Goal: Task Accomplishment & Management: Manage account settings

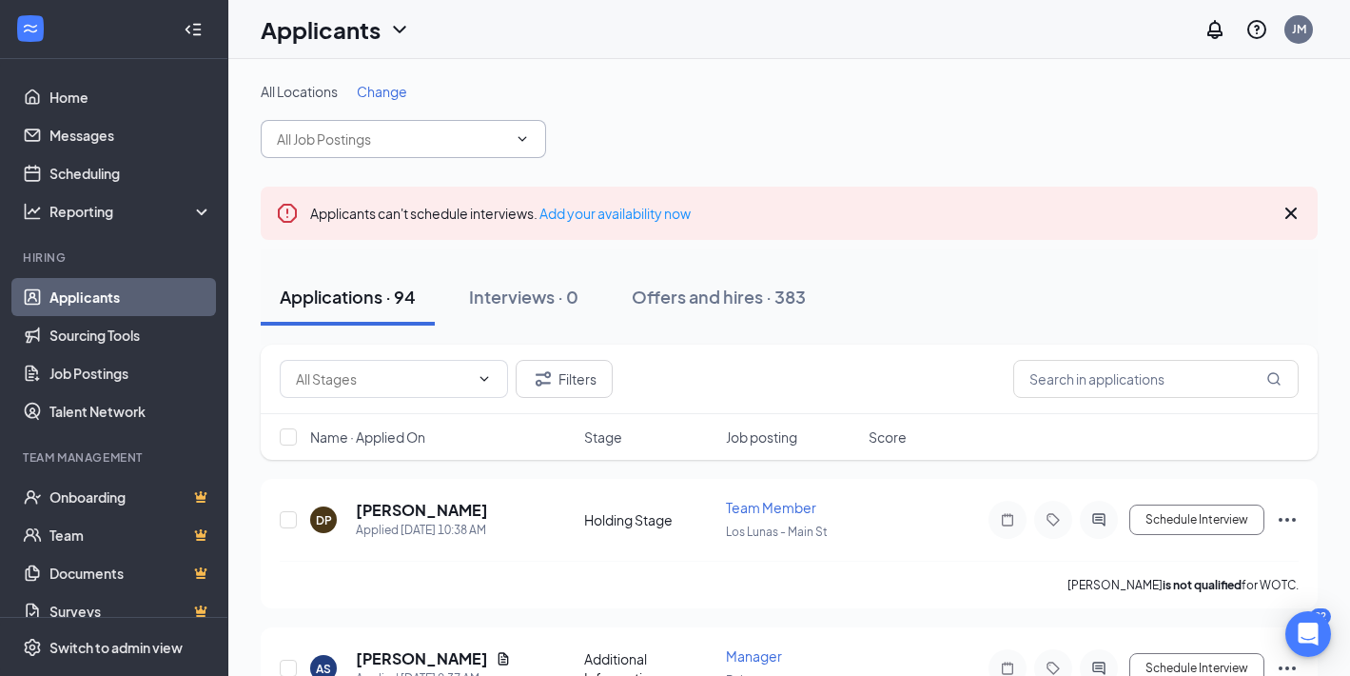
click at [490, 139] on input "text" at bounding box center [392, 138] width 230 height 21
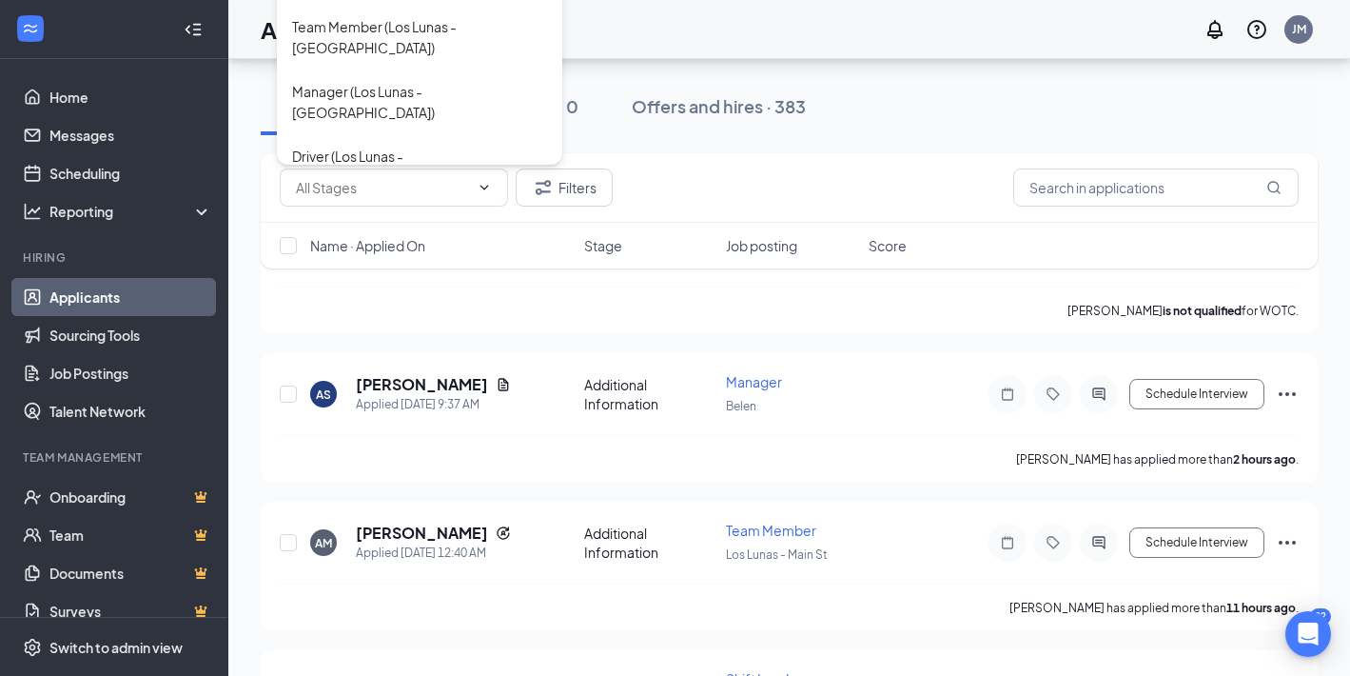
scroll to position [301, 0]
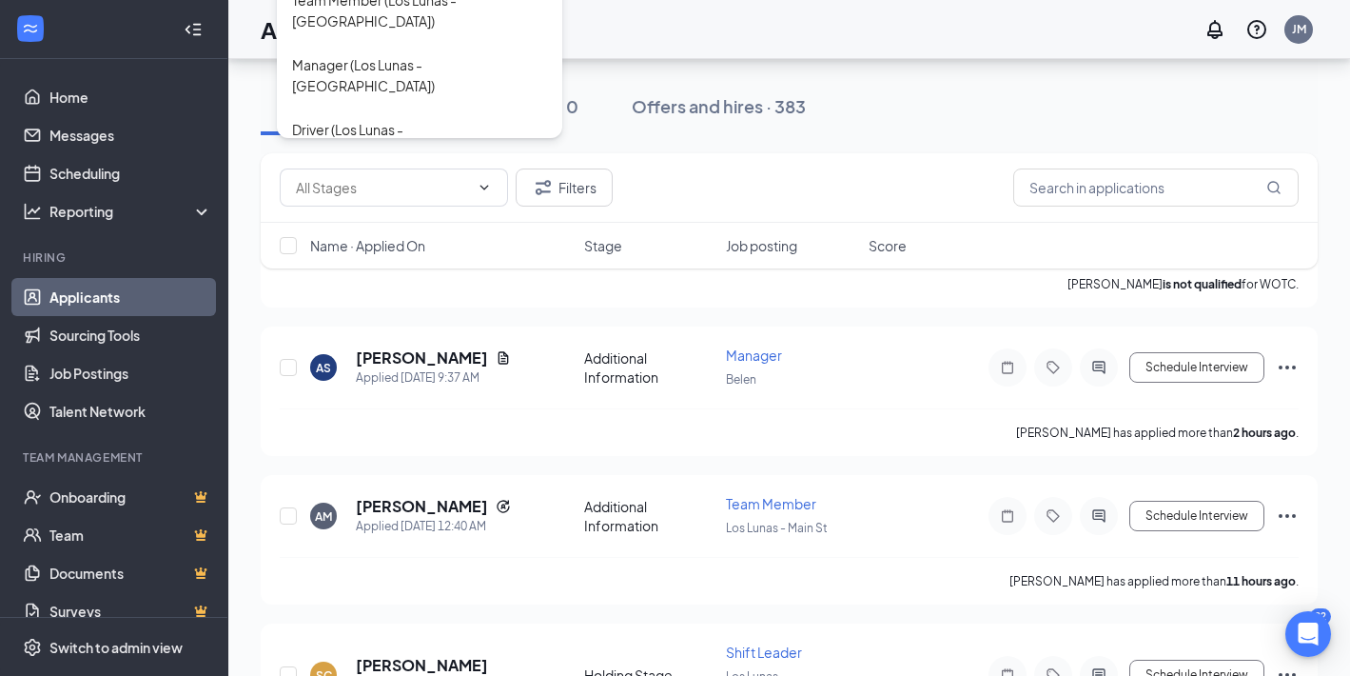
click at [478, 313] on div "Shift Leader (Los Lunas - [GEOGRAPHIC_DATA])" at bounding box center [419, 334] width 255 height 42
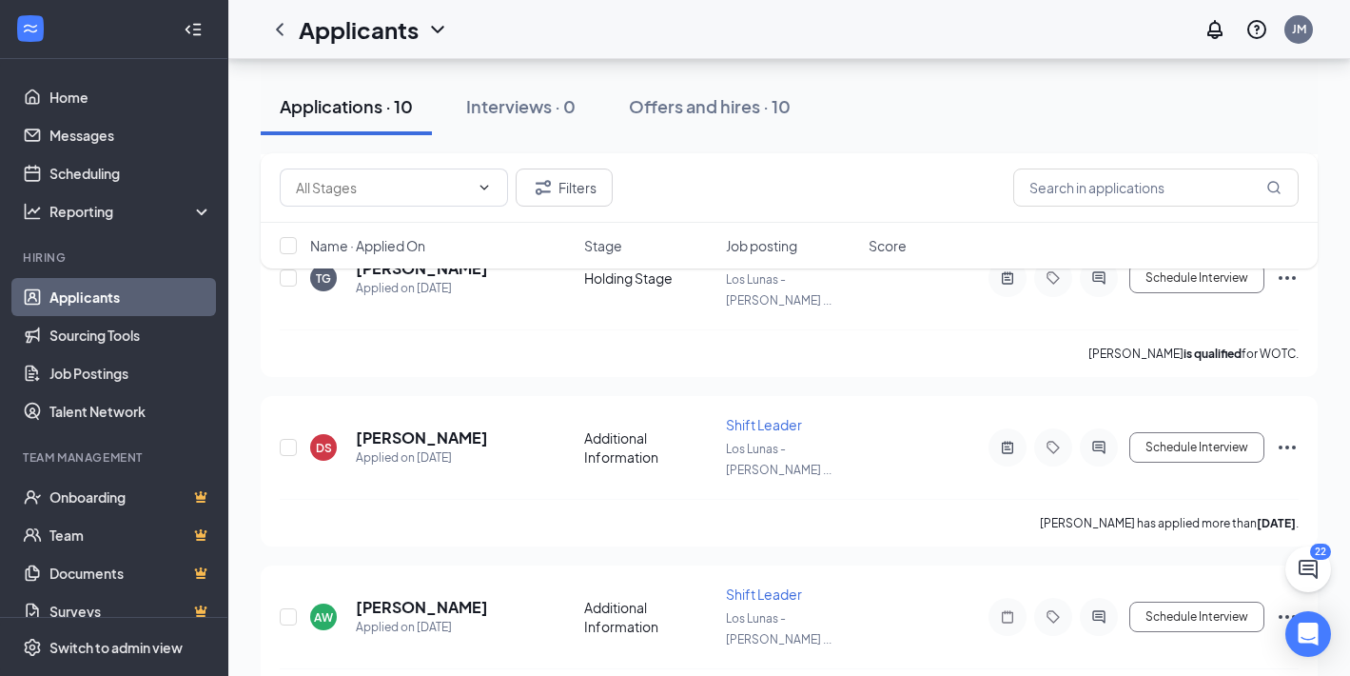
scroll to position [1296, 0]
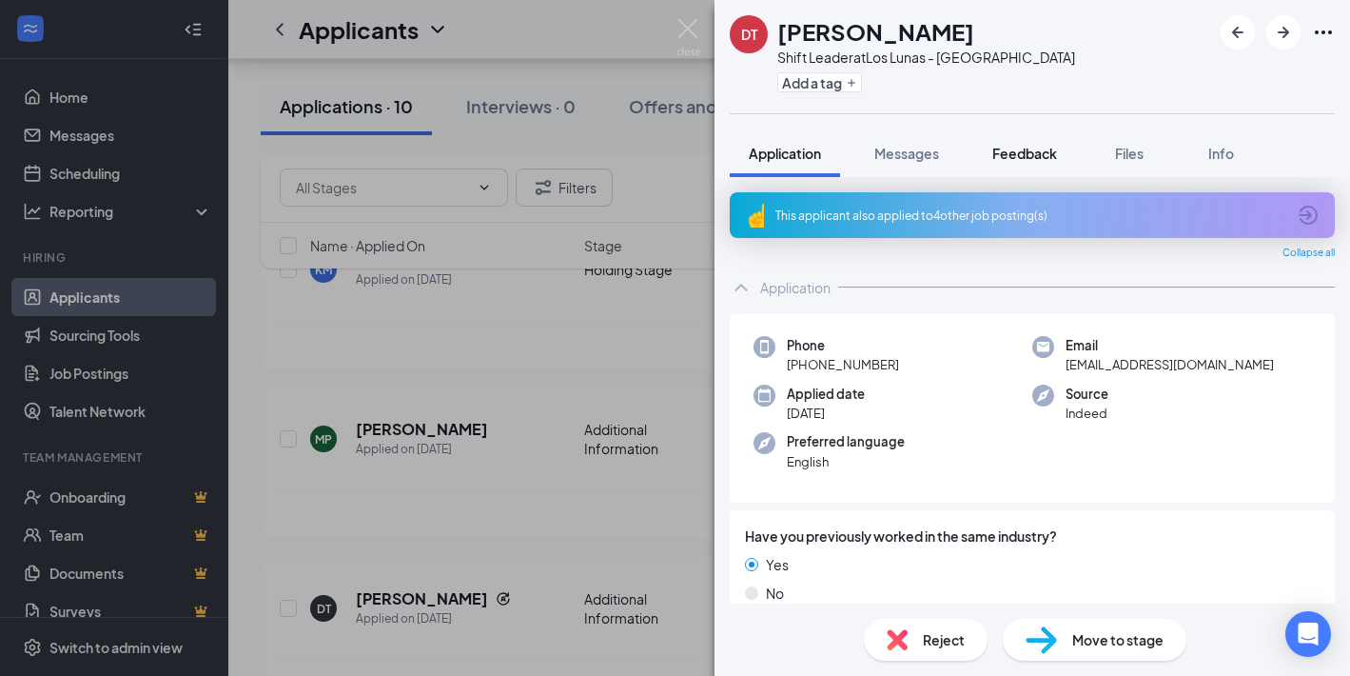
click at [1019, 155] on span "Feedback" at bounding box center [1025, 153] width 65 height 17
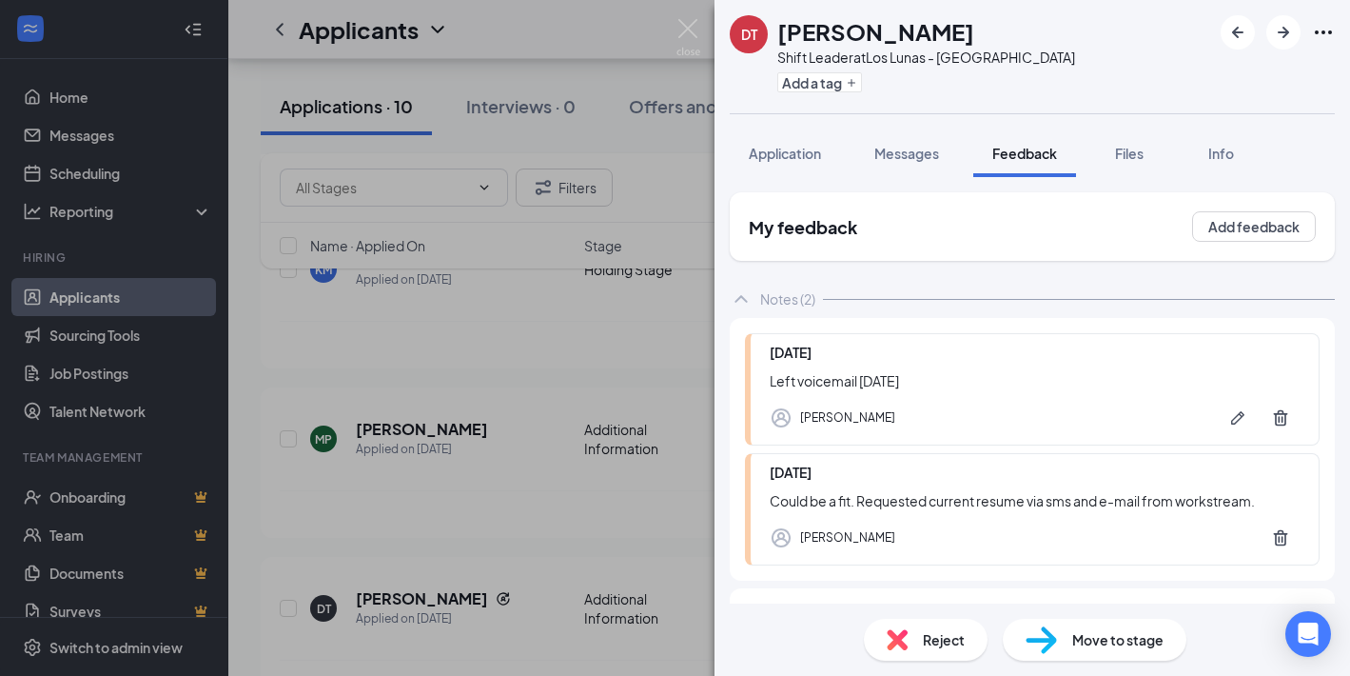
scroll to position [67, 0]
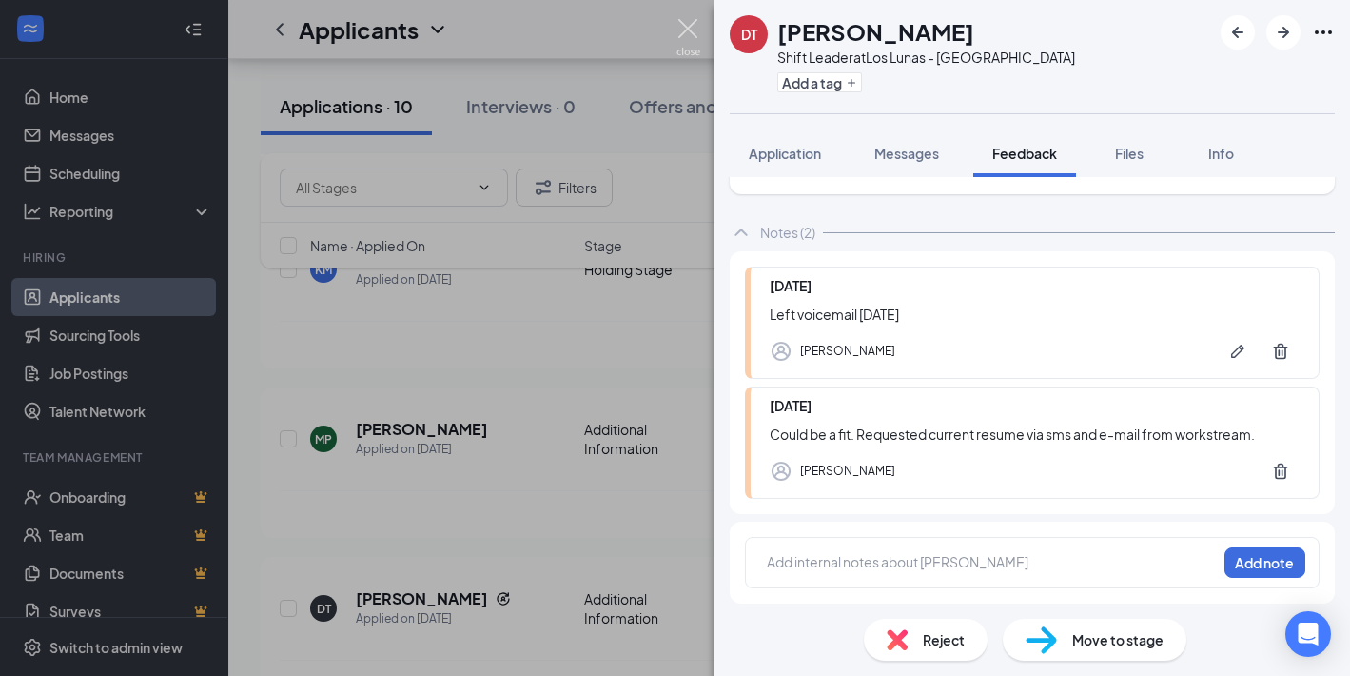
click at [684, 26] on img at bounding box center [689, 37] width 24 height 37
